Goal: Task Accomplishment & Management: Manage account settings

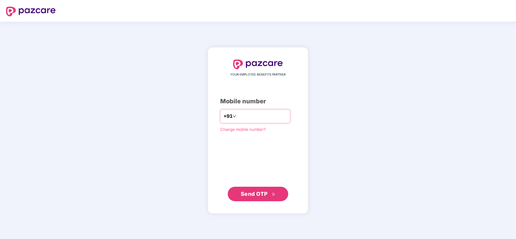
click at [258, 116] on input "number" at bounding box center [263, 117] width 50 height 10
type input "**********"
click at [255, 192] on span "Send OTP" at bounding box center [254, 194] width 27 height 6
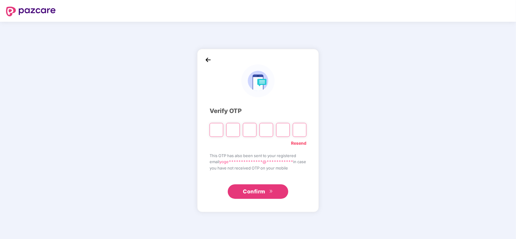
type input "*"
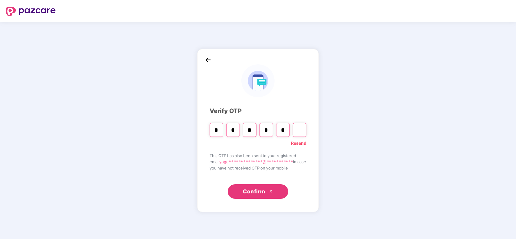
type input "*"
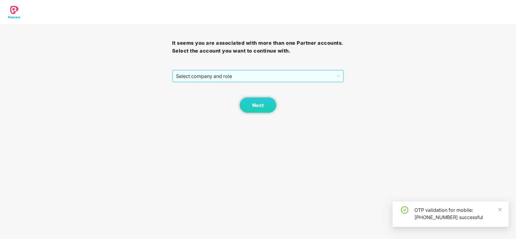
click at [233, 78] on span "Select company and role" at bounding box center [258, 77] width 164 height 12
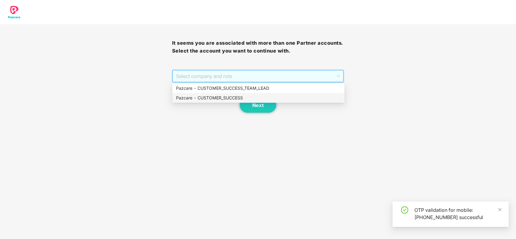
click at [220, 98] on div "Pazcare - CUSTOMER_SUCCESS" at bounding box center [258, 98] width 165 height 7
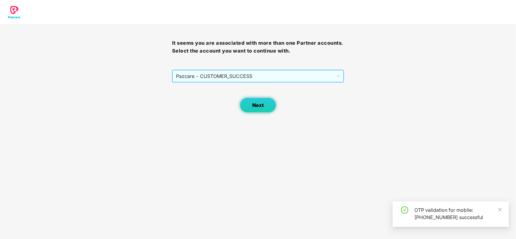
click at [261, 104] on span "Next" at bounding box center [258, 106] width 12 height 6
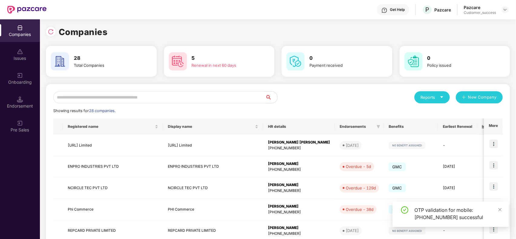
click at [217, 93] on input "text" at bounding box center [159, 97] width 212 height 12
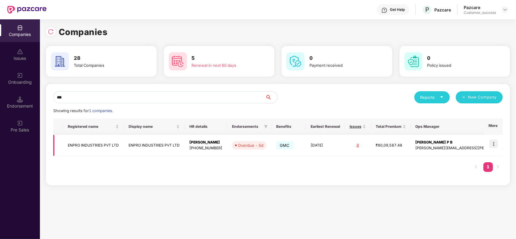
type input "***"
click at [497, 145] on img at bounding box center [494, 144] width 8 height 8
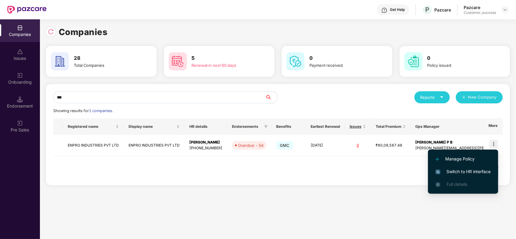
click at [462, 170] on span "Switch to HR interface" at bounding box center [463, 172] width 55 height 7
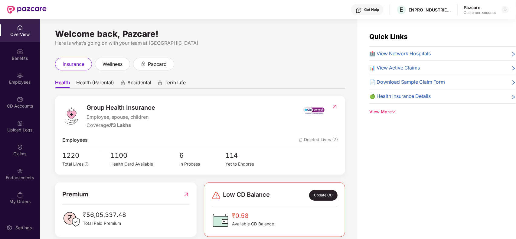
click at [20, 78] on div "Employees" at bounding box center [20, 78] width 40 height 23
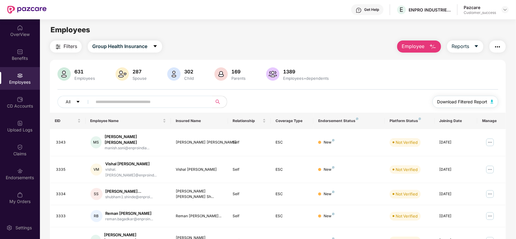
click at [445, 101] on span "Download Filtered Report" at bounding box center [463, 102] width 50 height 7
click at [22, 82] on div "Employees" at bounding box center [20, 82] width 40 height 6
click at [180, 105] on input "text" at bounding box center [150, 101] width 109 height 9
paste input "**********"
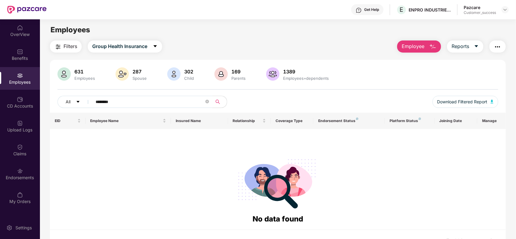
type input "*******"
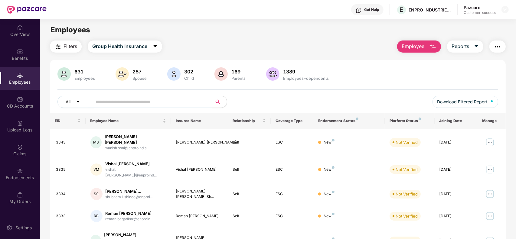
click at [141, 104] on input "text" at bounding box center [150, 101] width 109 height 9
paste input "**********"
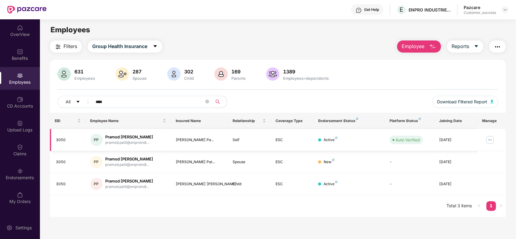
type input "****"
click at [493, 143] on img at bounding box center [491, 140] width 10 height 10
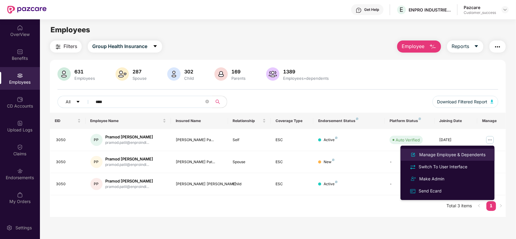
click at [450, 155] on div "Manage Employee & Dependents" at bounding box center [452, 155] width 69 height 7
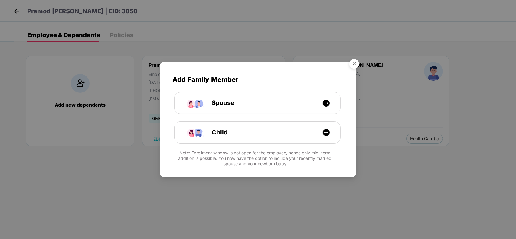
click at [355, 66] on img "Close" at bounding box center [354, 64] width 17 height 17
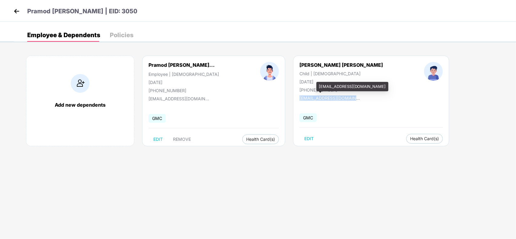
drag, startPoint x: 347, startPoint y: 100, endPoint x: 286, endPoint y: 100, distance: 61.2
click at [293, 100] on div "[PERSON_NAME] [PERSON_NAME] Child | [DEMOGRAPHIC_DATA] [DATE] [PHONE_NUMBER] [E…" at bounding box center [371, 101] width 156 height 91
copy div "[EMAIL_ADDRESS][DOMAIN_NAME]"
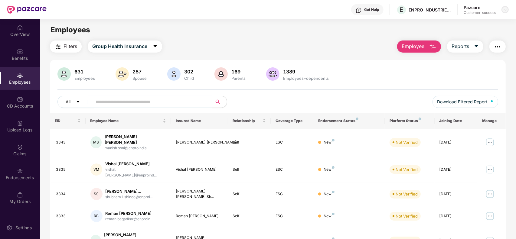
click at [504, 11] on img at bounding box center [505, 9] width 5 height 5
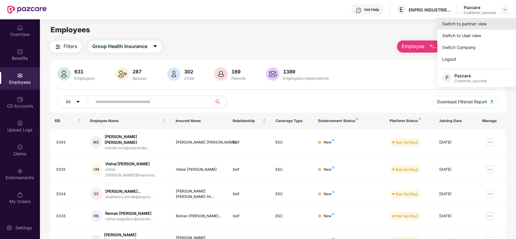
click at [472, 23] on div "Switch to partner view" at bounding box center [477, 24] width 79 height 12
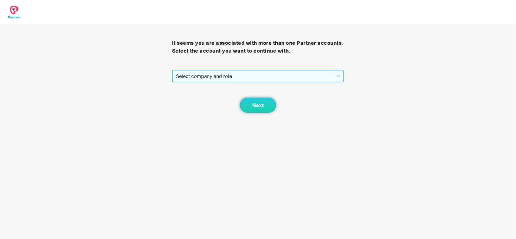
click at [266, 76] on span "Select company and role" at bounding box center [258, 77] width 164 height 12
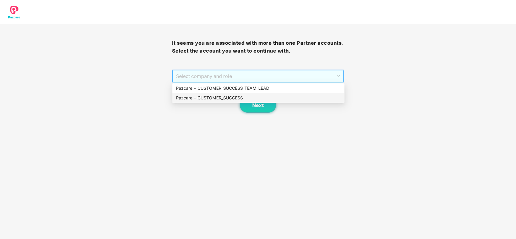
click at [233, 95] on div "Pazcare - CUSTOMER_SUCCESS" at bounding box center [258, 98] width 165 height 7
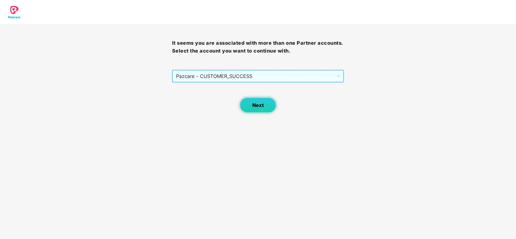
click at [252, 103] on button "Next" at bounding box center [258, 105] width 36 height 15
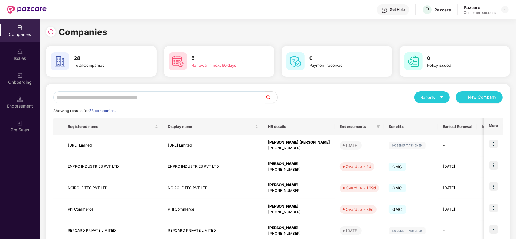
click at [105, 99] on input "text" at bounding box center [159, 97] width 212 height 12
click at [156, 97] on input "text" at bounding box center [159, 97] width 212 height 12
